Goal: Use online tool/utility: Use online tool/utility

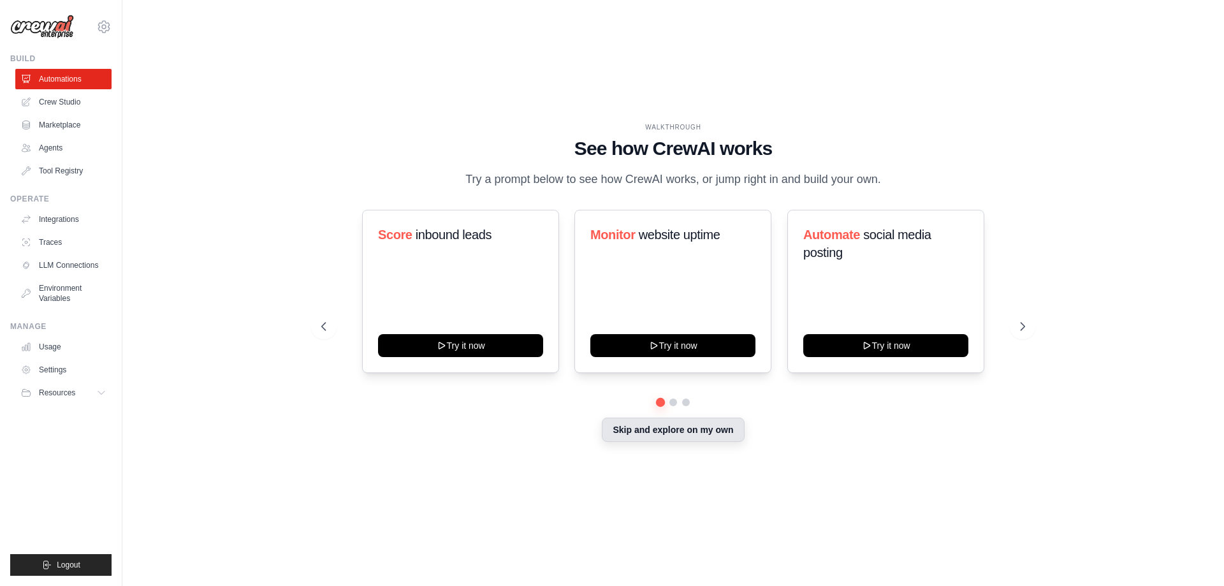
click at [677, 430] on button "Skip and explore on my own" at bounding box center [673, 430] width 142 height 24
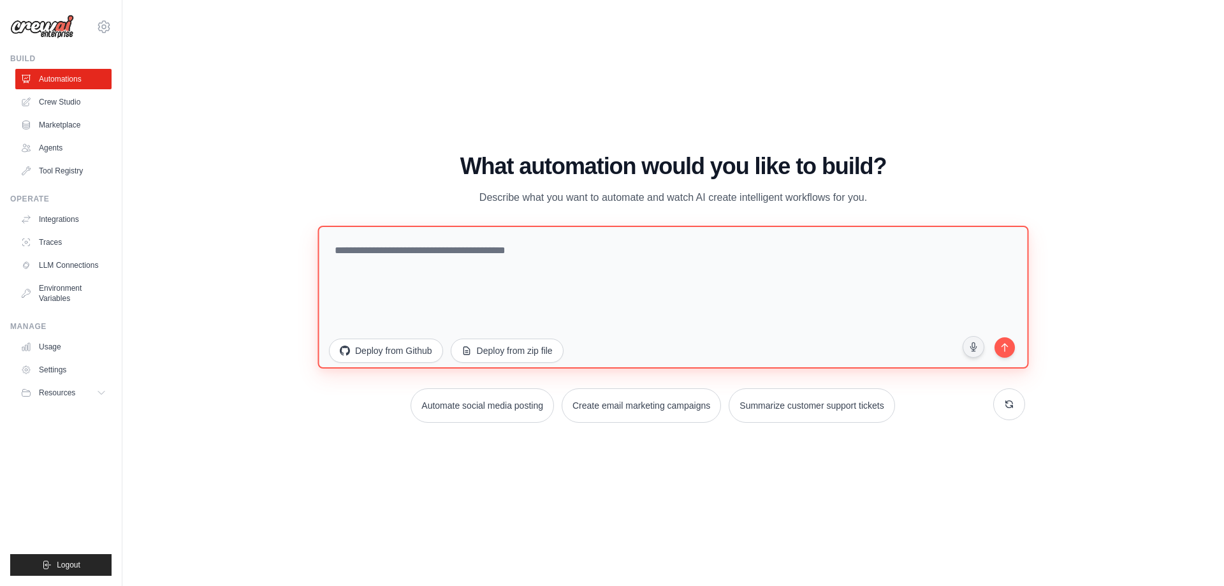
click at [701, 251] on textarea at bounding box center [673, 296] width 711 height 143
paste textarea "**********"
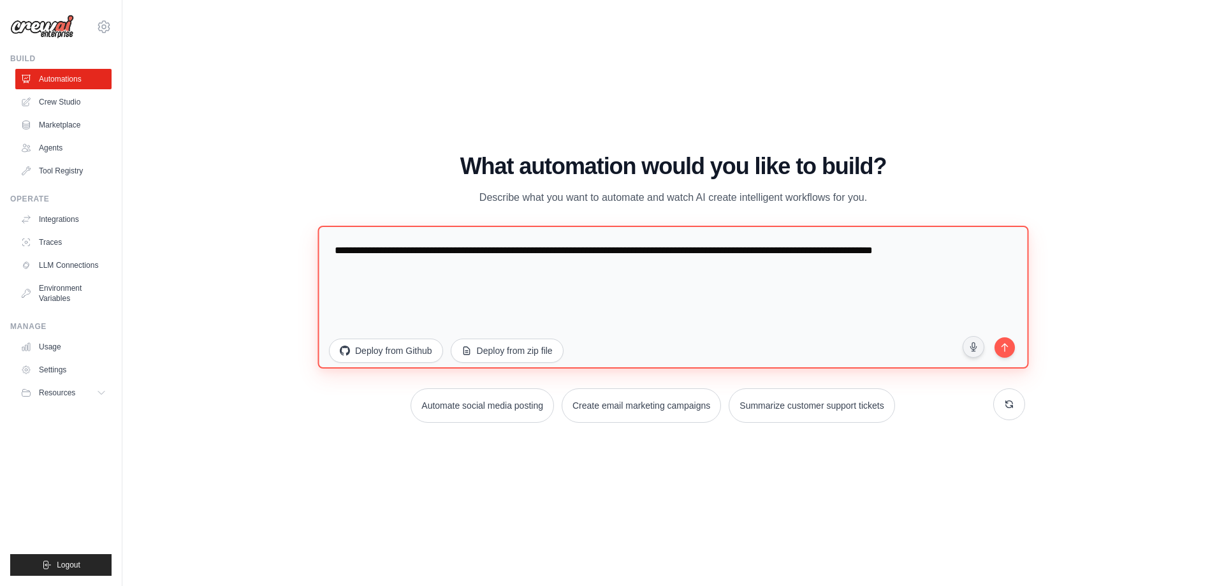
click at [817, 255] on textarea "**********" at bounding box center [673, 296] width 711 height 143
click at [572, 277] on textarea "**********" at bounding box center [673, 296] width 711 height 143
type textarea "**********"
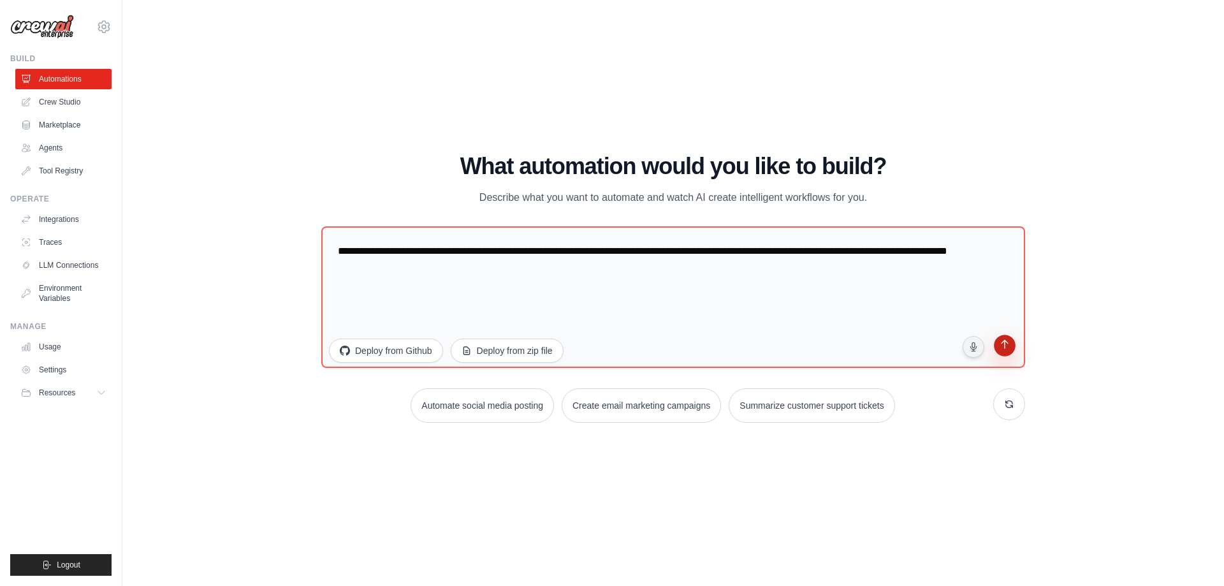
click at [1005, 353] on button "submit" at bounding box center [1005, 347] width 24 height 24
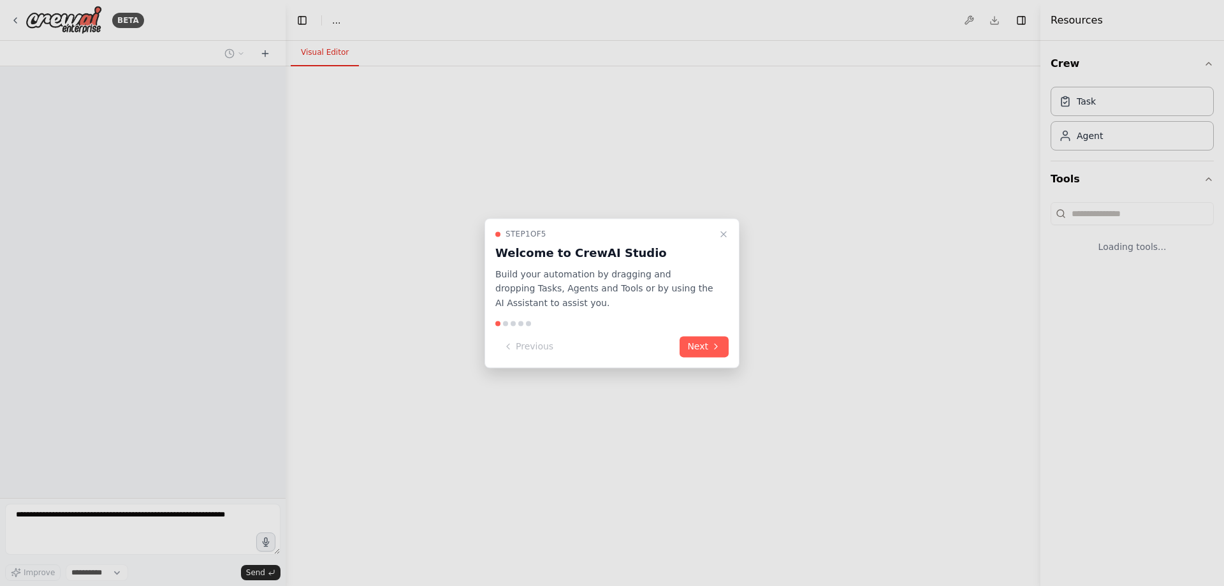
select select "****"
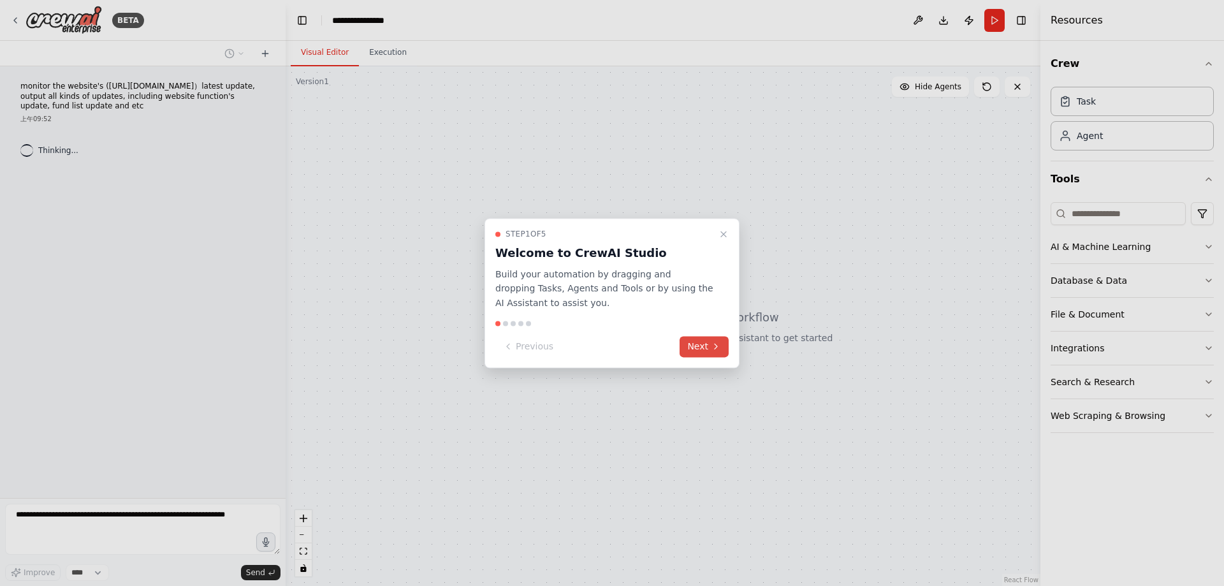
click at [711, 337] on button "Next" at bounding box center [704, 346] width 49 height 21
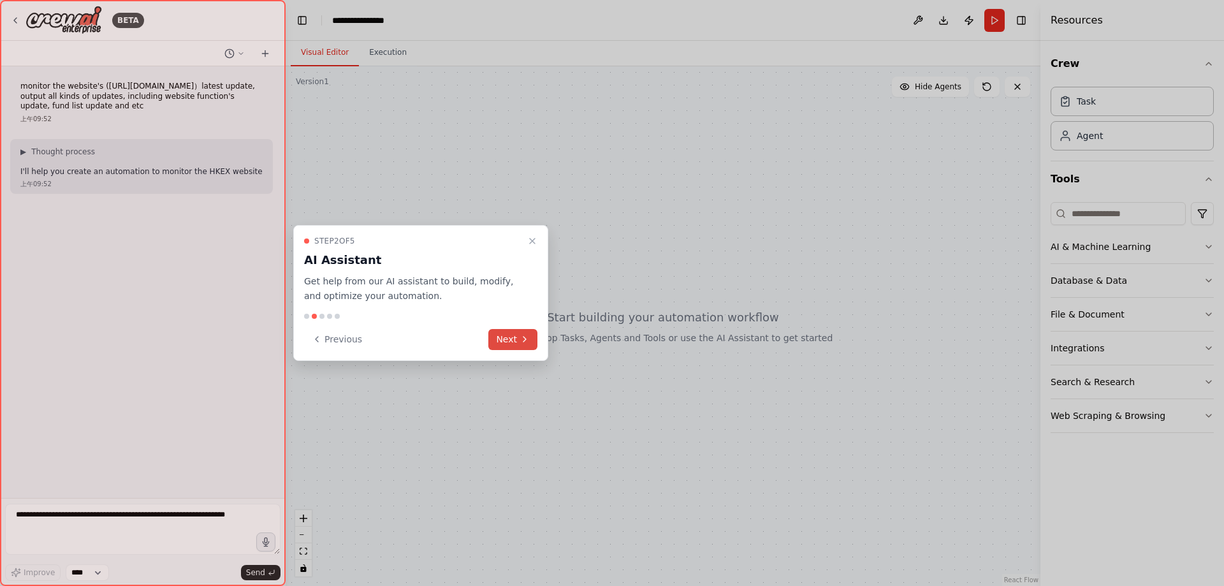
click at [532, 344] on button "Next" at bounding box center [512, 339] width 49 height 21
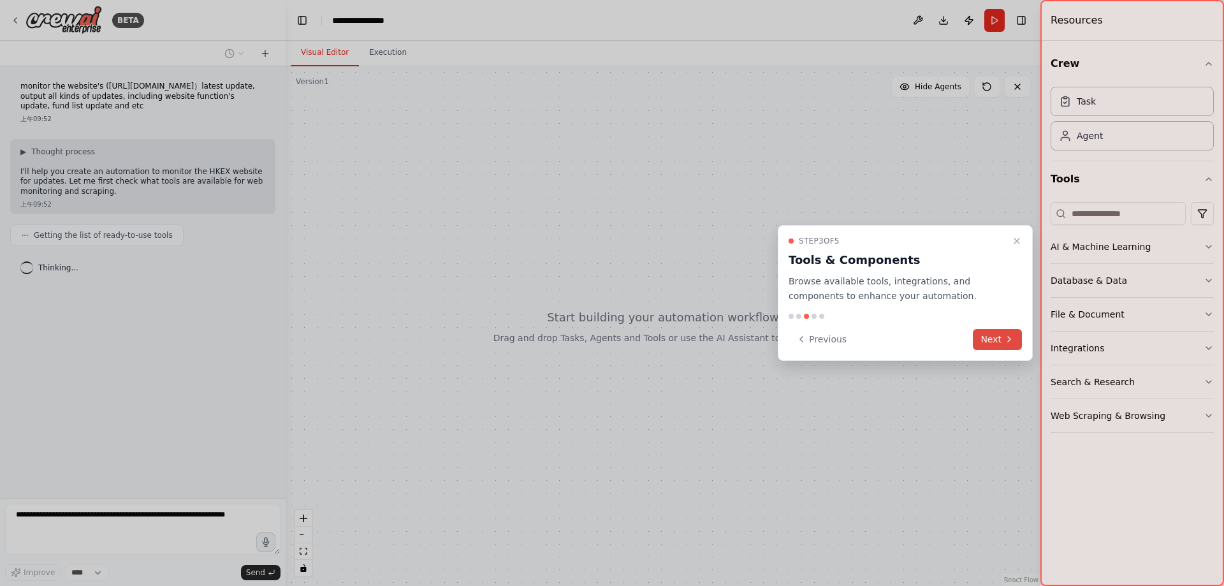
click at [1002, 343] on button "Next" at bounding box center [997, 339] width 49 height 21
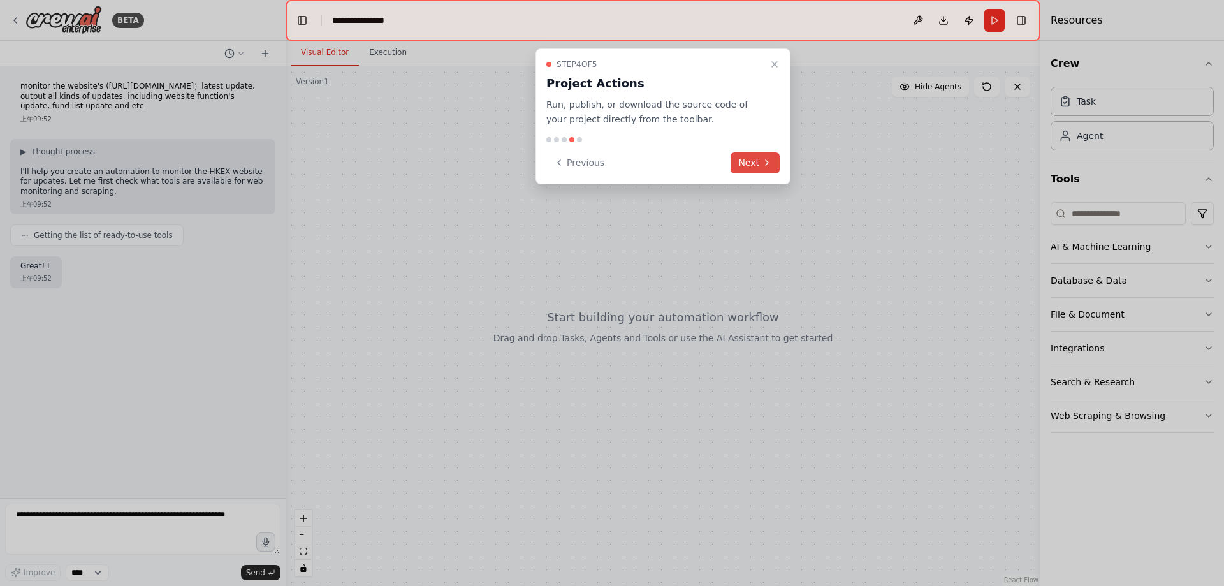
click at [750, 156] on button "Next" at bounding box center [755, 162] width 49 height 21
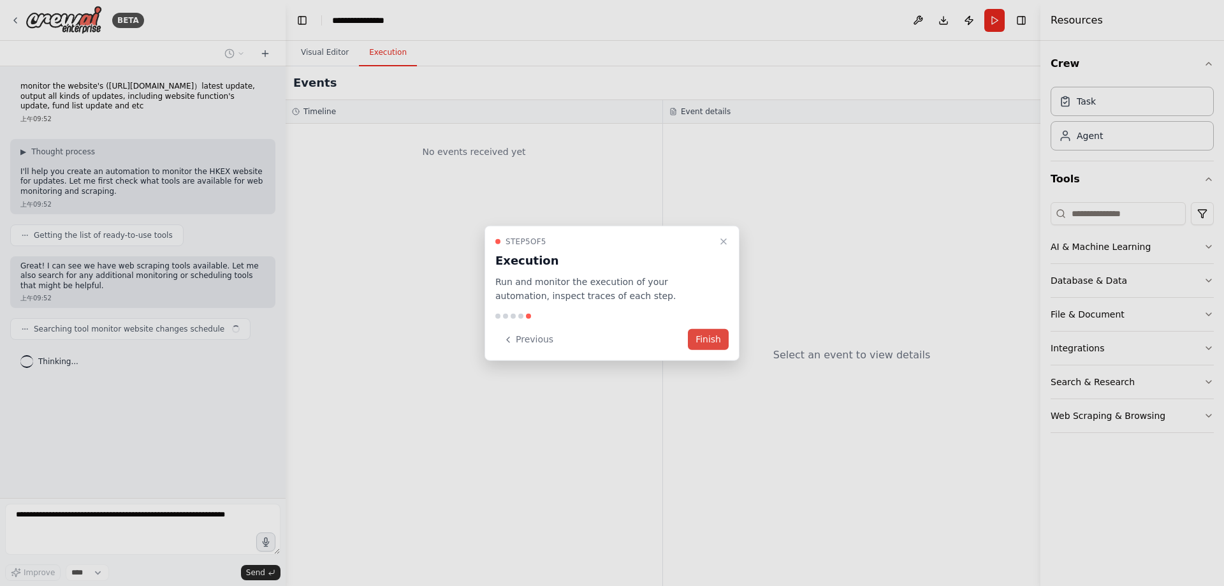
click at [705, 330] on button "Finish" at bounding box center [708, 339] width 41 height 21
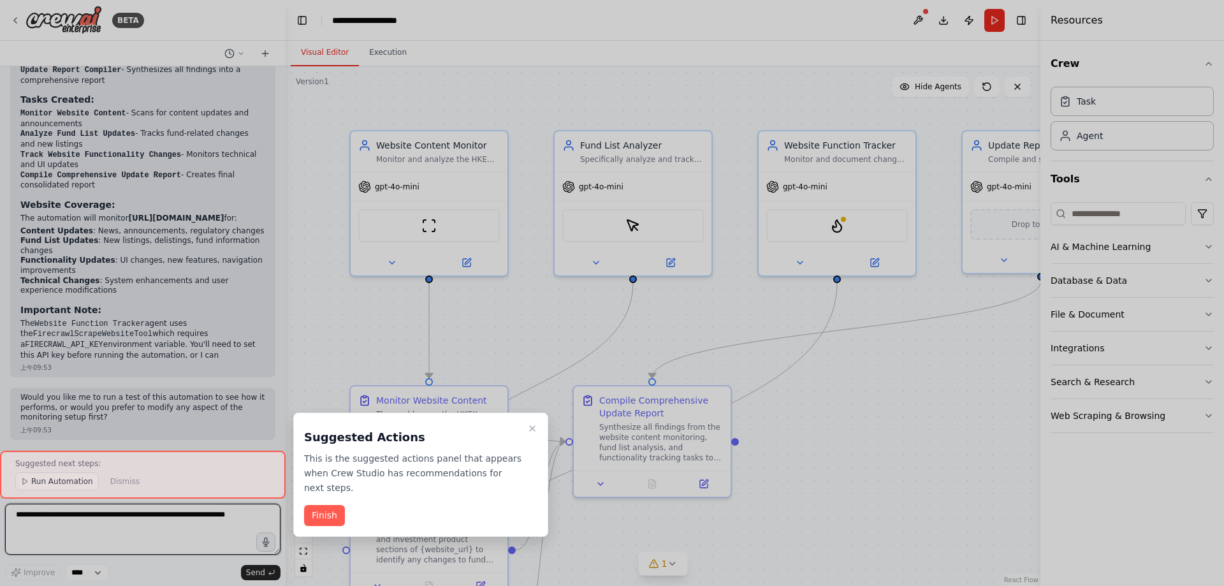
scroll to position [1027, 0]
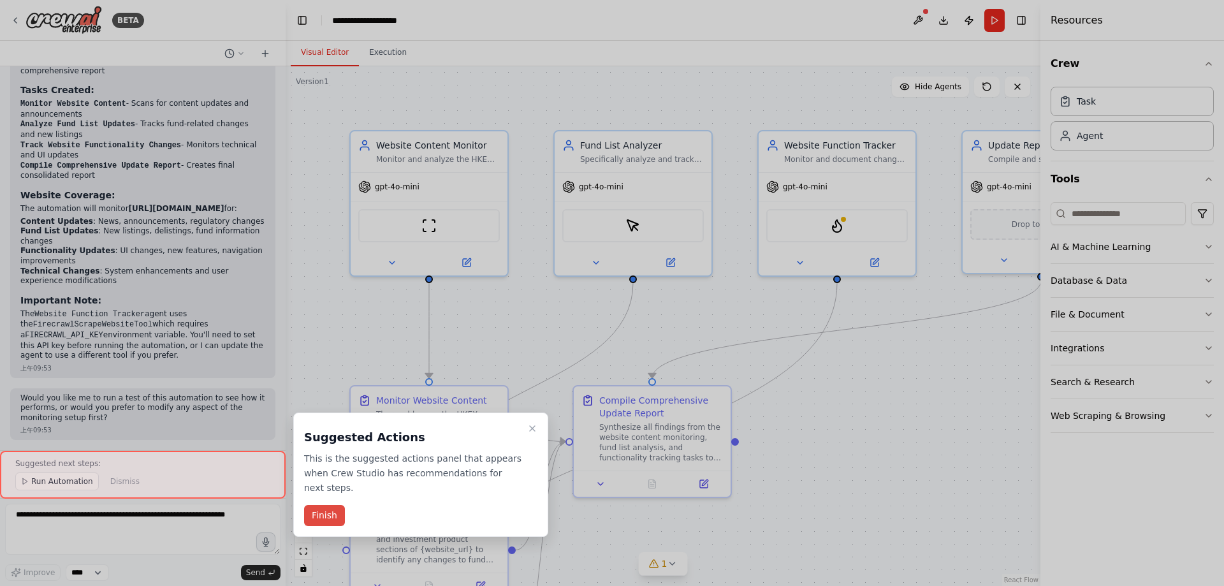
click at [328, 507] on button "Finish" at bounding box center [324, 515] width 41 height 21
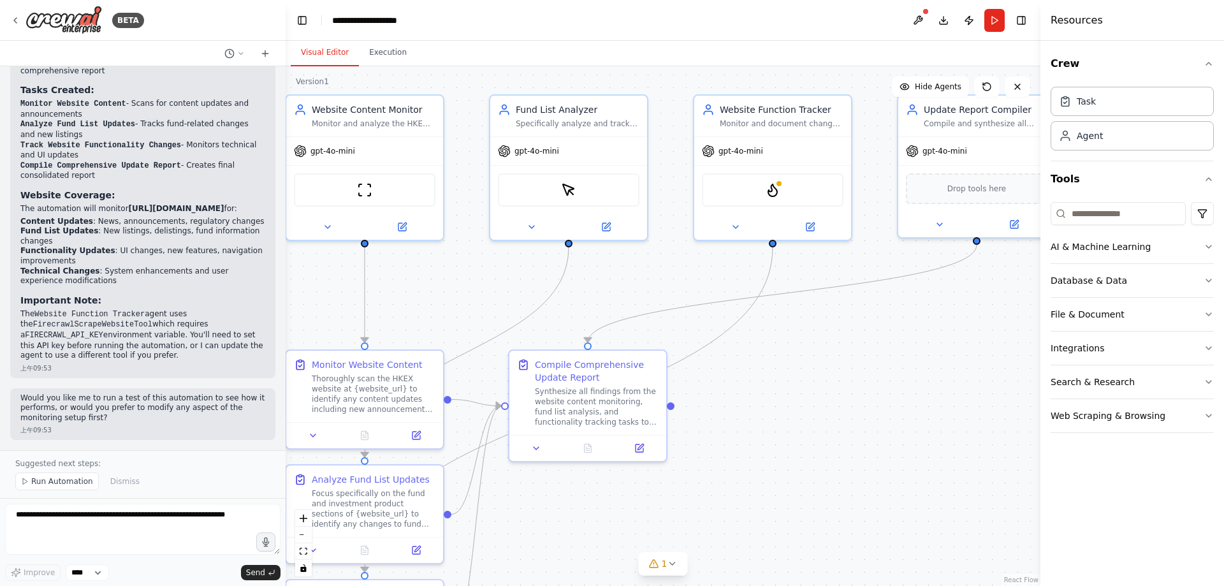
drag, startPoint x: 912, startPoint y: 425, endPoint x: 857, endPoint y: 417, distance: 55.5
click at [857, 417] on div ".deletable-edge-delete-btn { width: 20px; height: 20px; border: 0px solid #ffff…" at bounding box center [663, 326] width 755 height 520
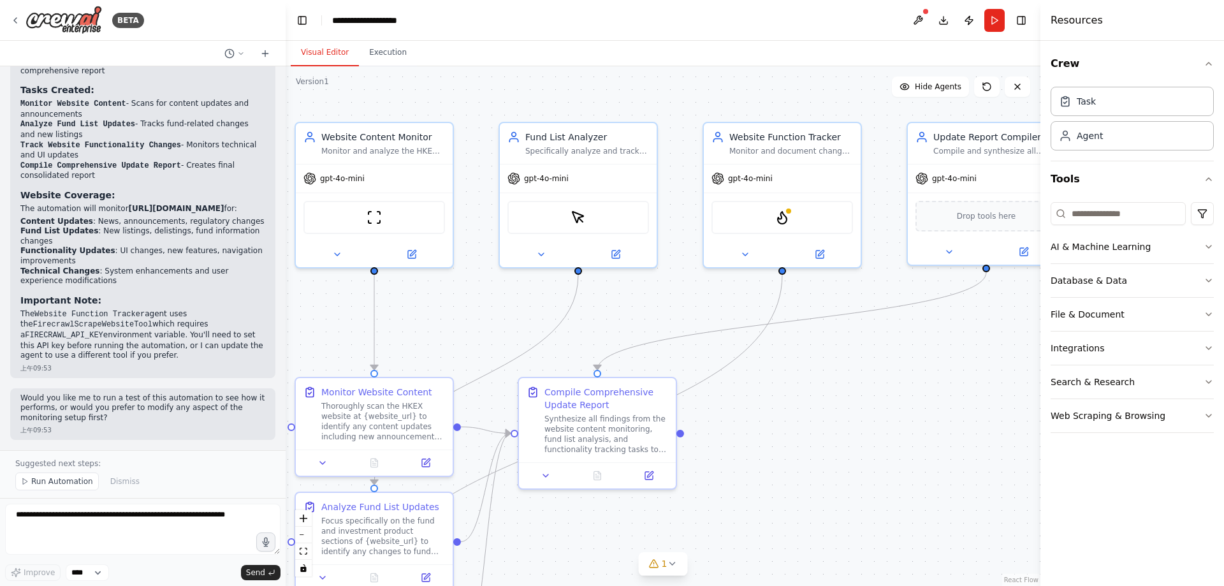
click at [72, 474] on button "Run Automation" at bounding box center [57, 481] width 84 height 18
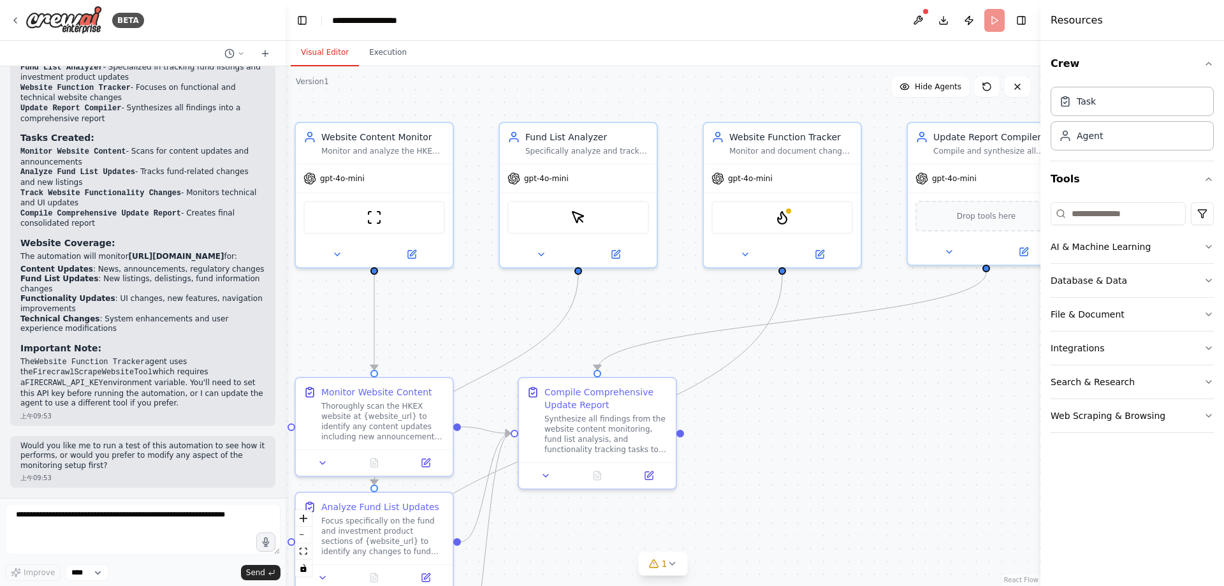
scroll to position [979, 0]
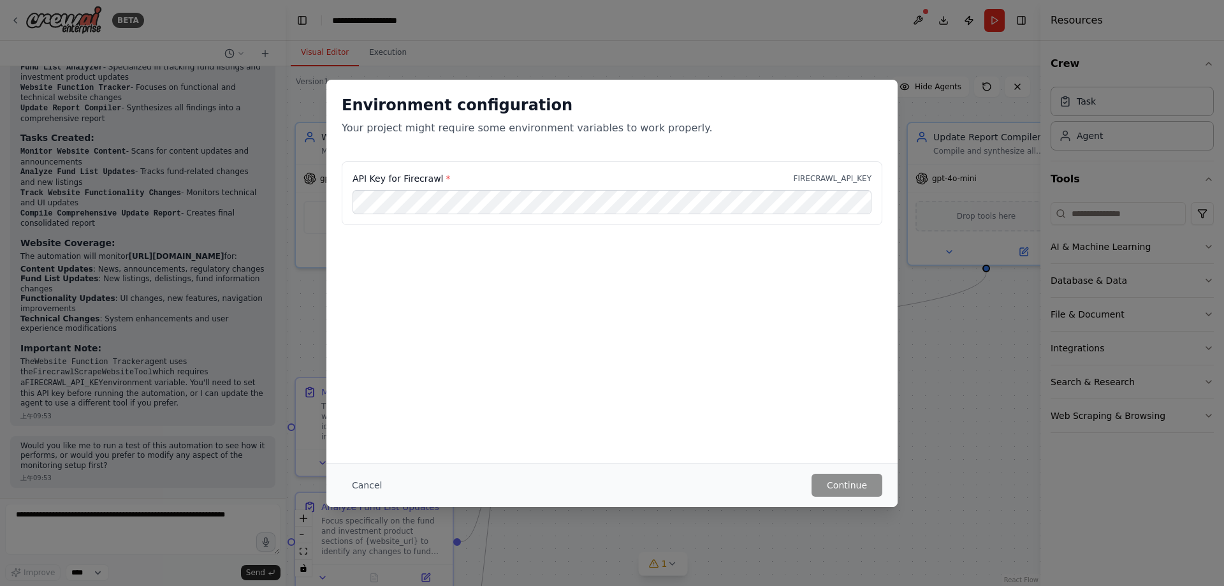
click at [903, 416] on div "Environment configuration Your project might require some environment variables…" at bounding box center [612, 293] width 1224 height 586
click at [941, 388] on div "Environment configuration Your project might require some environment variables…" at bounding box center [612, 293] width 1224 height 586
click at [373, 485] on button "Cancel" at bounding box center [367, 485] width 50 height 23
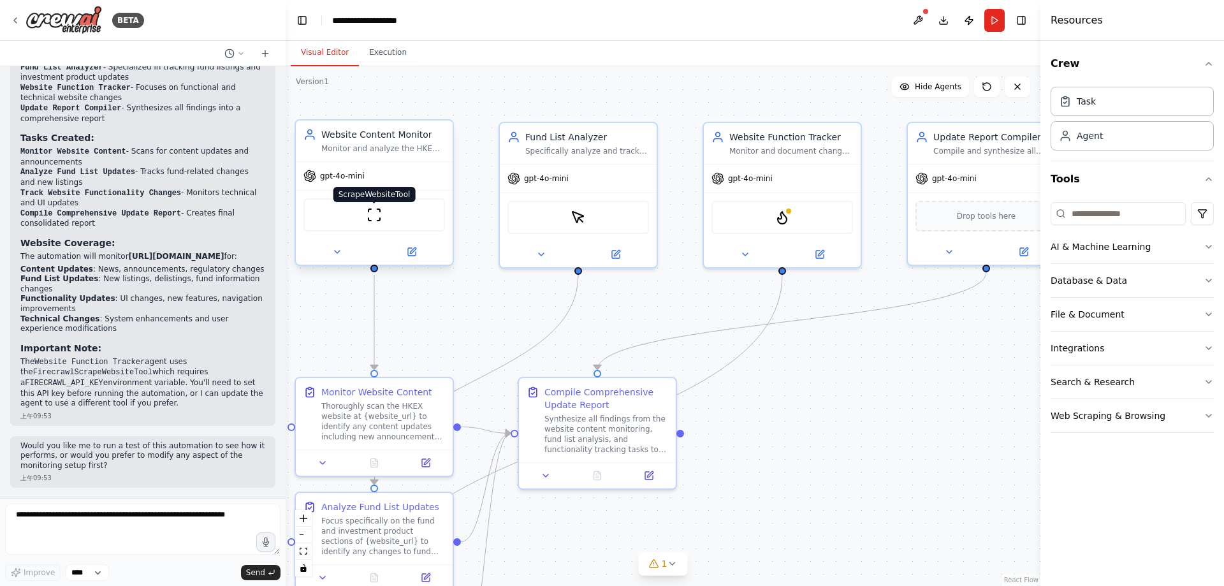
click at [369, 216] on img at bounding box center [374, 214] width 15 height 15
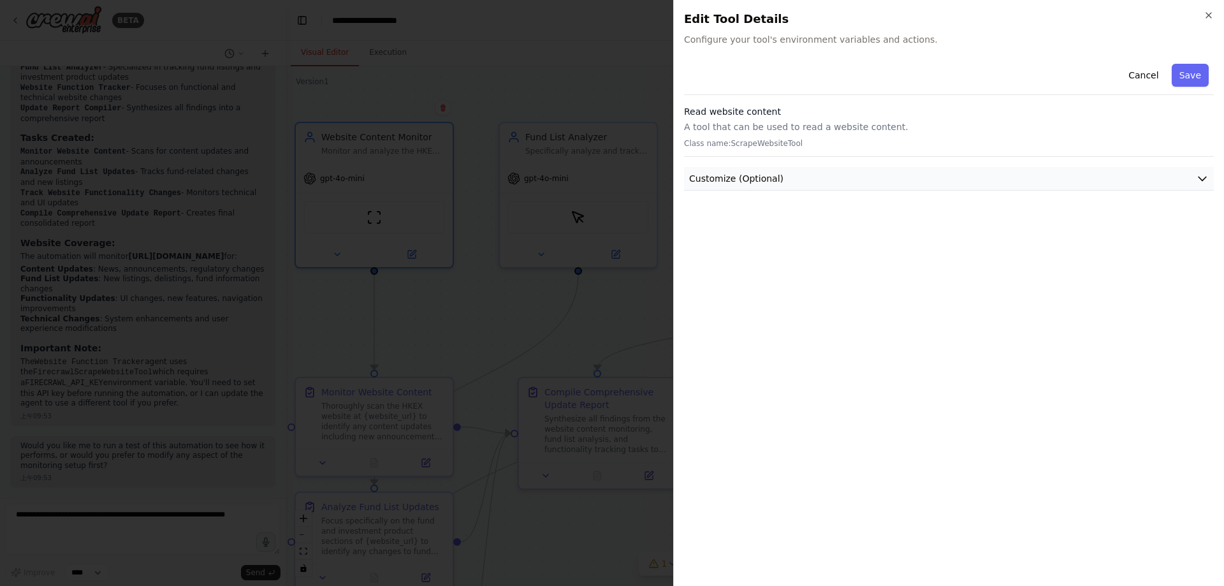
click at [717, 184] on span "Customize (Optional)" at bounding box center [736, 178] width 94 height 13
click at [580, 214] on div at bounding box center [612, 293] width 1224 height 586
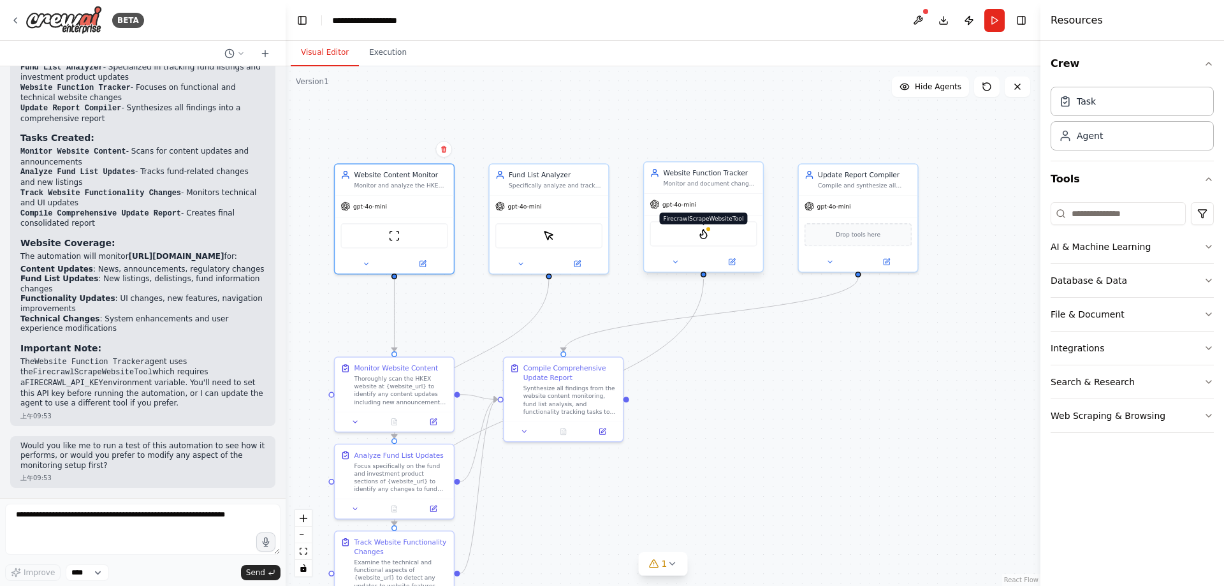
click at [707, 237] on img at bounding box center [703, 233] width 11 height 11
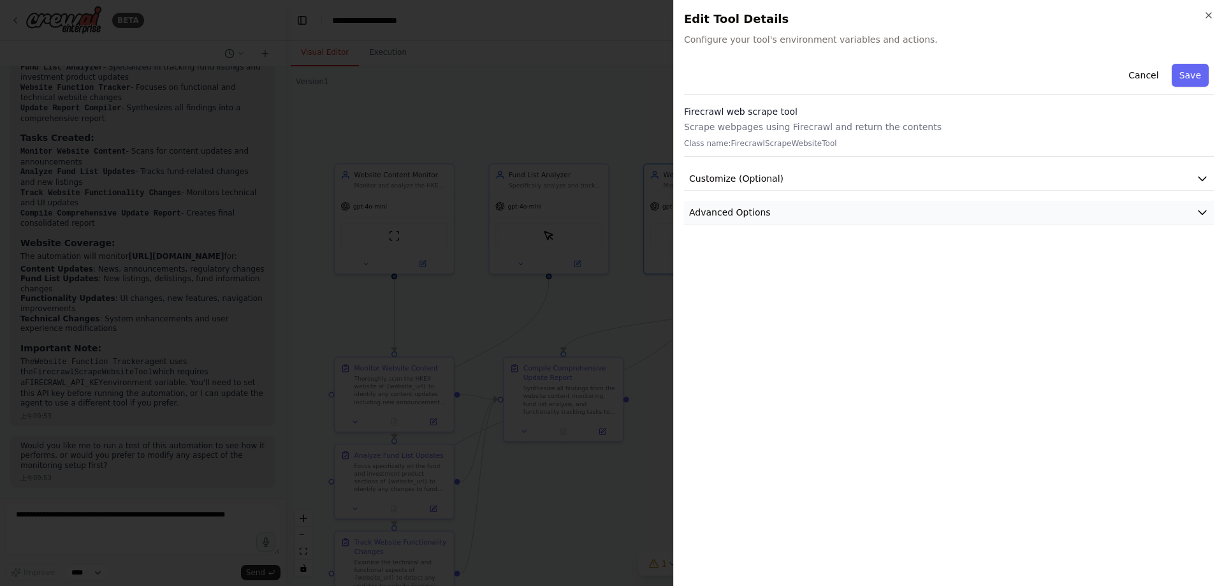
click at [778, 202] on button "Advanced Options" at bounding box center [949, 213] width 530 height 24
click at [786, 180] on button "Customize (Optional)" at bounding box center [949, 179] width 530 height 24
click at [84, 317] on div at bounding box center [612, 293] width 1224 height 586
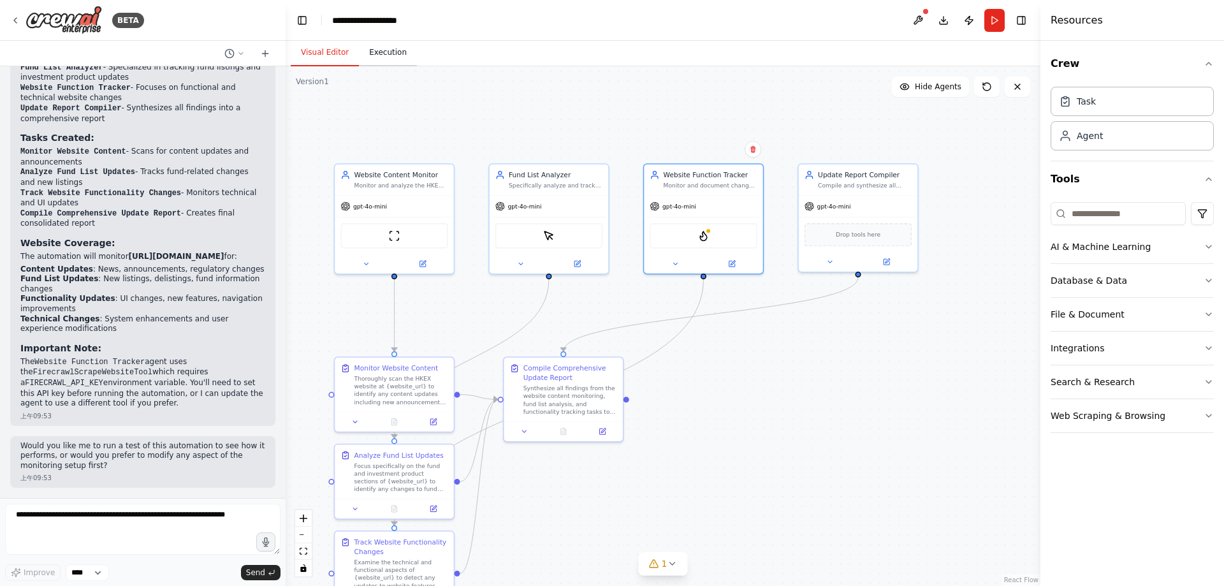
click at [393, 50] on button "Execution" at bounding box center [388, 53] width 58 height 27
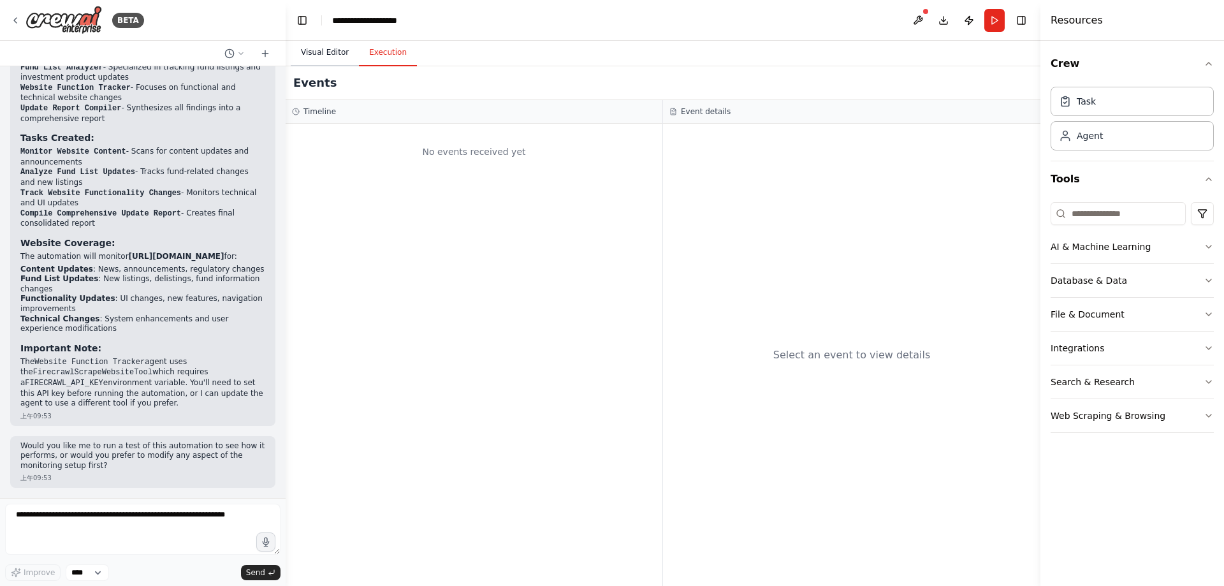
click at [345, 51] on button "Visual Editor" at bounding box center [325, 53] width 68 height 27
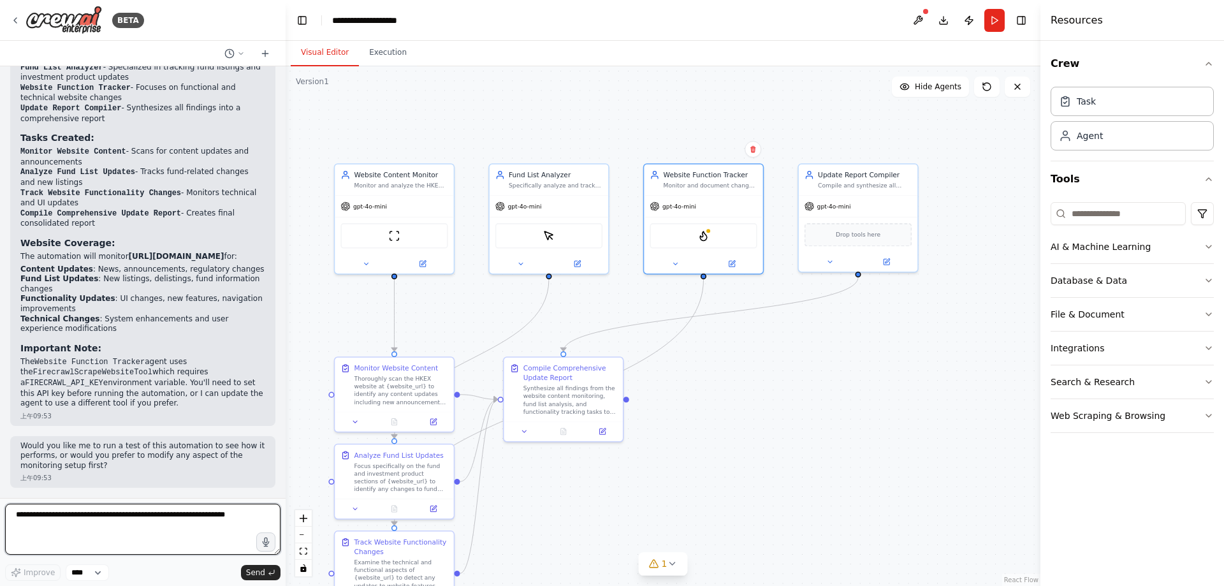
click at [242, 509] on textarea at bounding box center [142, 529] width 275 height 51
